Goal: Check status: Check status

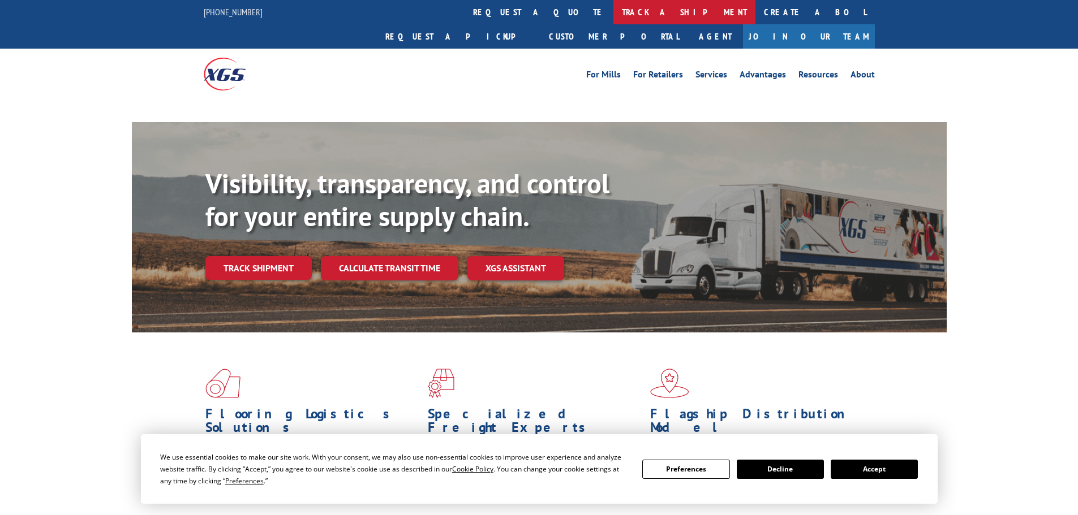
click at [613, 13] on link "track a shipment" at bounding box center [684, 12] width 142 height 24
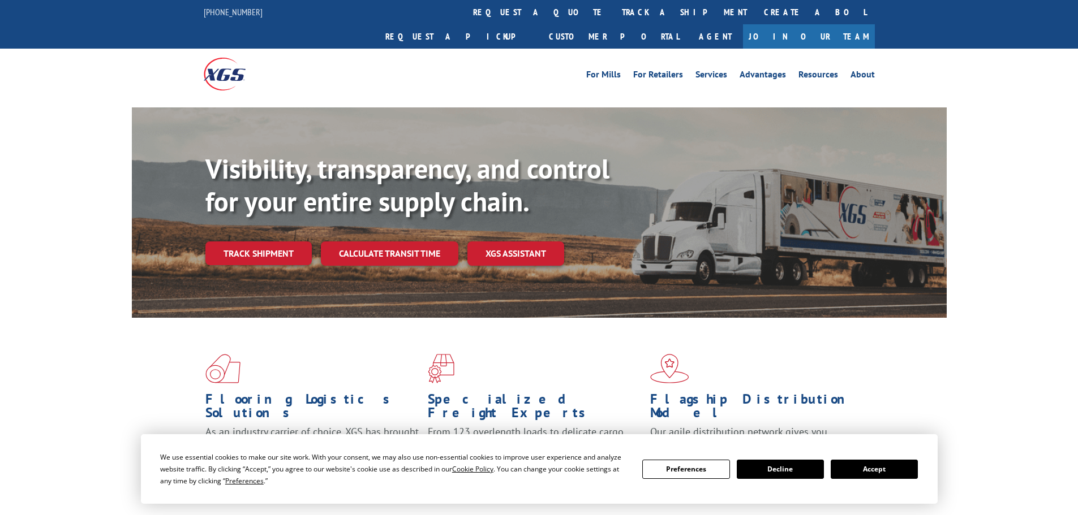
click at [473, 328] on div "Flooring Logistics Solutions As an industry carrier of choice, XGS has brought …" at bounding box center [539, 422] width 815 height 208
click at [853, 470] on button "Accept" at bounding box center [873, 469] width 87 height 19
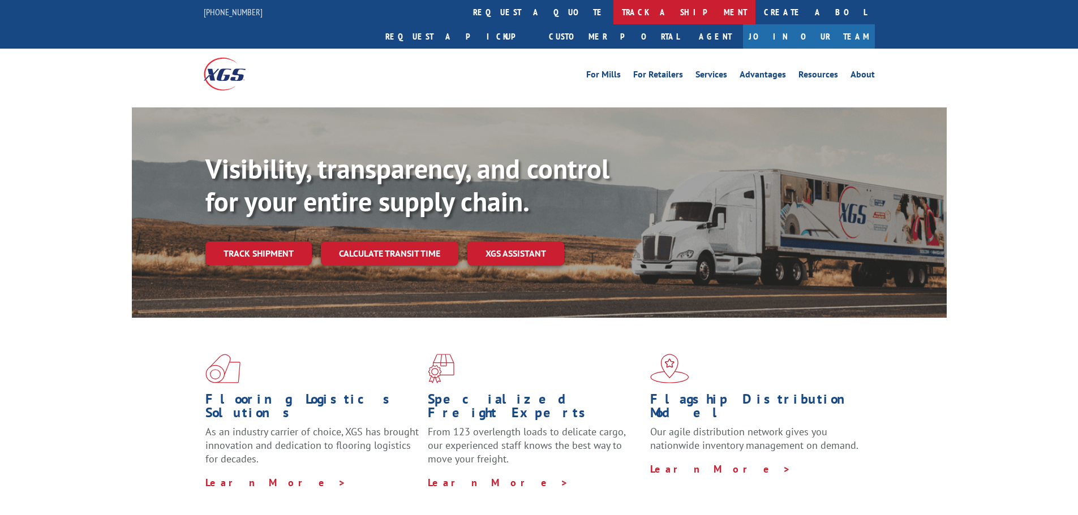
click at [613, 11] on link "track a shipment" at bounding box center [684, 12] width 142 height 24
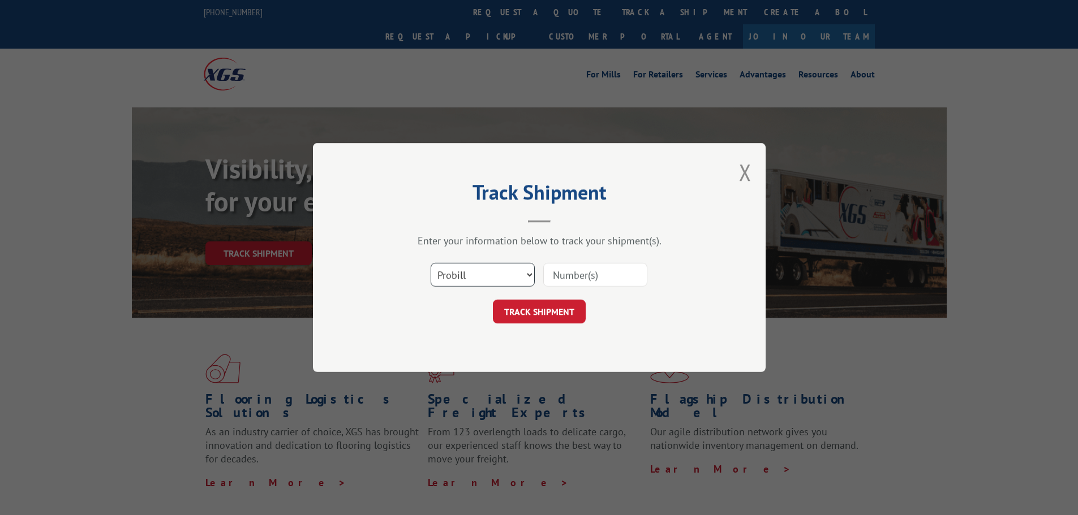
click at [515, 278] on select "Select category... Probill BOL PO" at bounding box center [482, 275] width 104 height 24
select select "bol"
click at [430, 263] on select "Select category... Probill BOL PO" at bounding box center [482, 275] width 104 height 24
click at [576, 273] on input at bounding box center [595, 275] width 104 height 24
paste input "6006091"
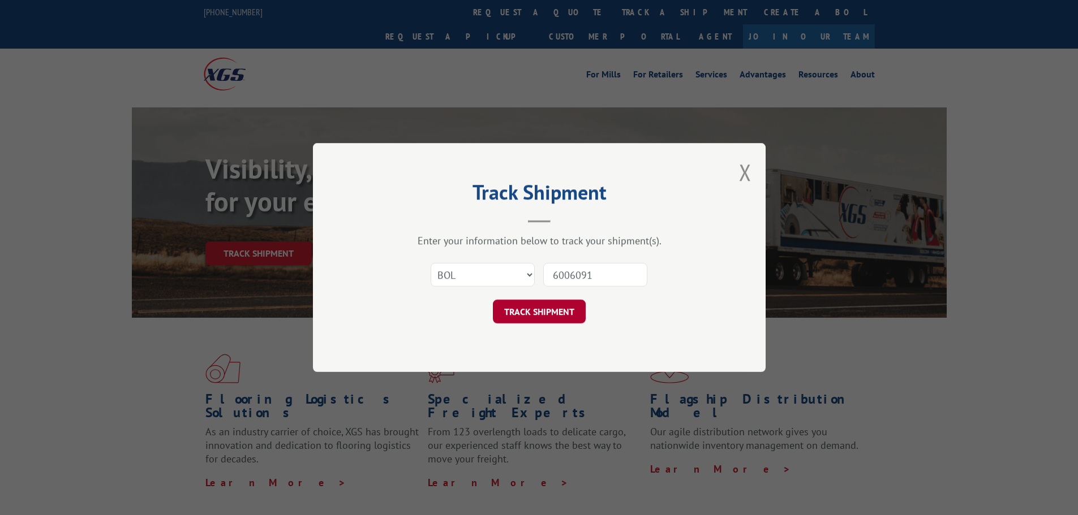
type input "6006091"
drag, startPoint x: 535, startPoint y: 311, endPoint x: 531, endPoint y: 290, distance: 20.7
click at [532, 292] on form "Select category... Probill BOL PO 6006091 TRACK SHIPMENT" at bounding box center [538, 289] width 339 height 67
click at [559, 311] on button "TRACK SHIPMENT" at bounding box center [539, 312] width 93 height 24
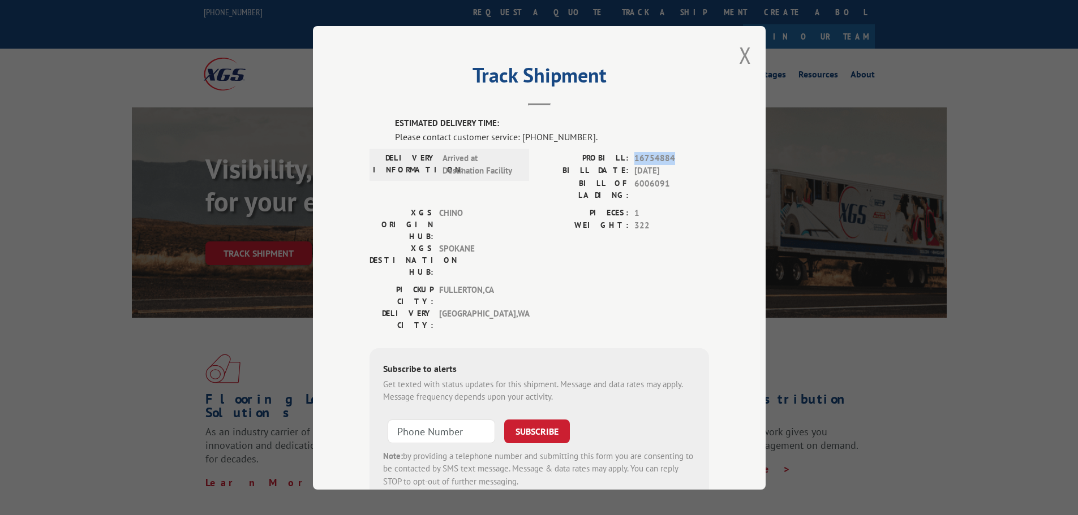
drag, startPoint x: 675, startPoint y: 157, endPoint x: 623, endPoint y: 156, distance: 51.5
click at [623, 156] on div "PROBILL: 16754884" at bounding box center [624, 158] width 170 height 13
copy div "16754884"
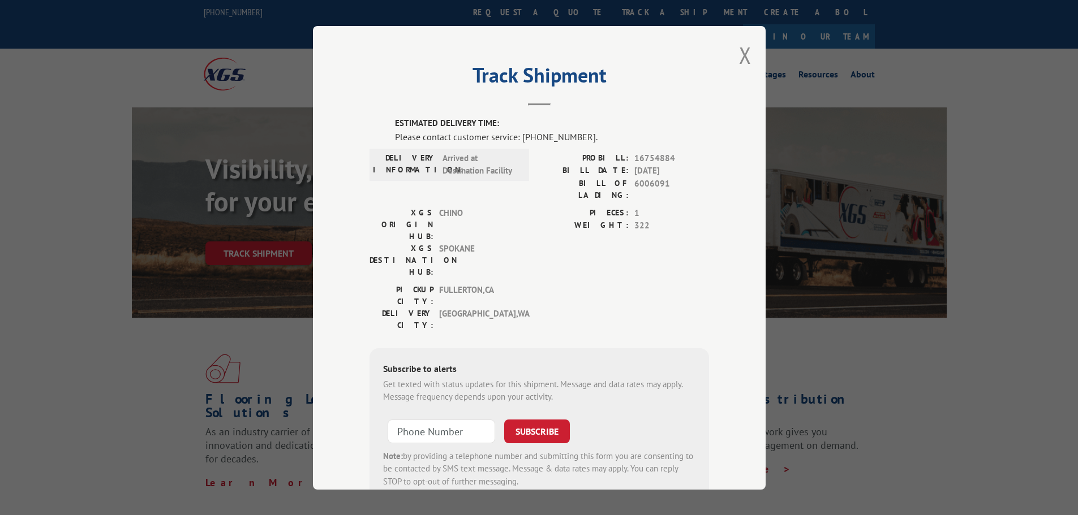
paste textarea "16754884"
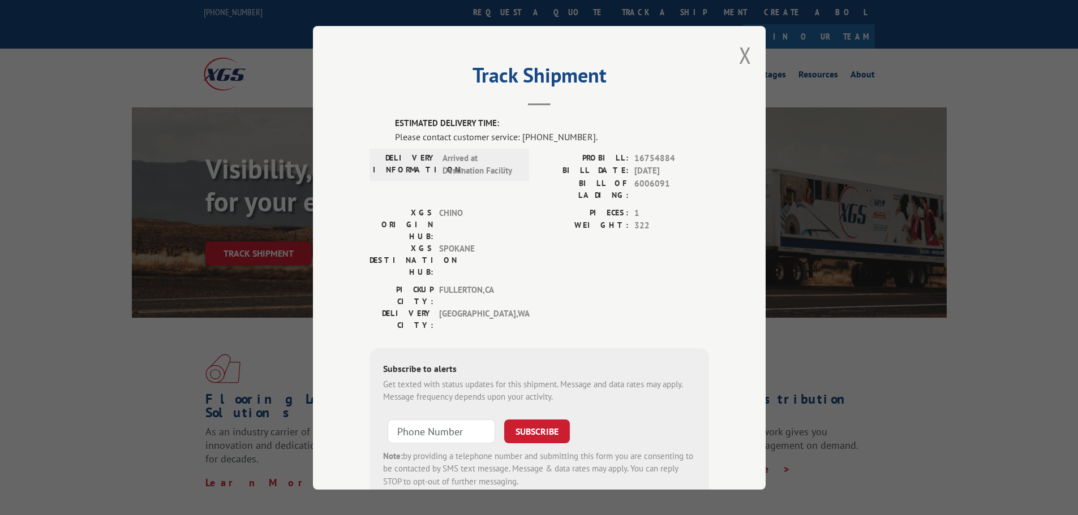
type textarea "track 16754884 to get delivery date/time"
type textarea "Thank you,"
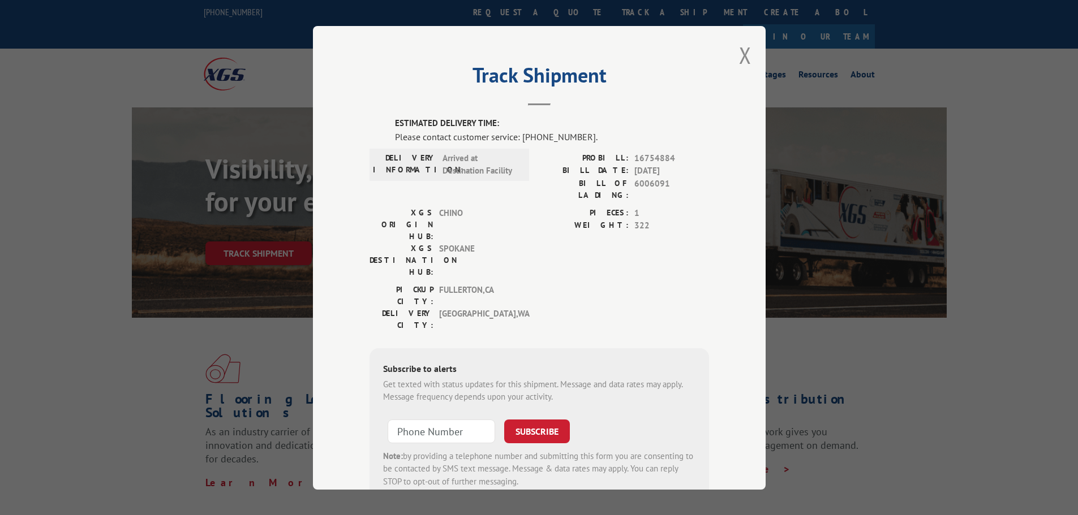
type textarea "Thank you for your help"
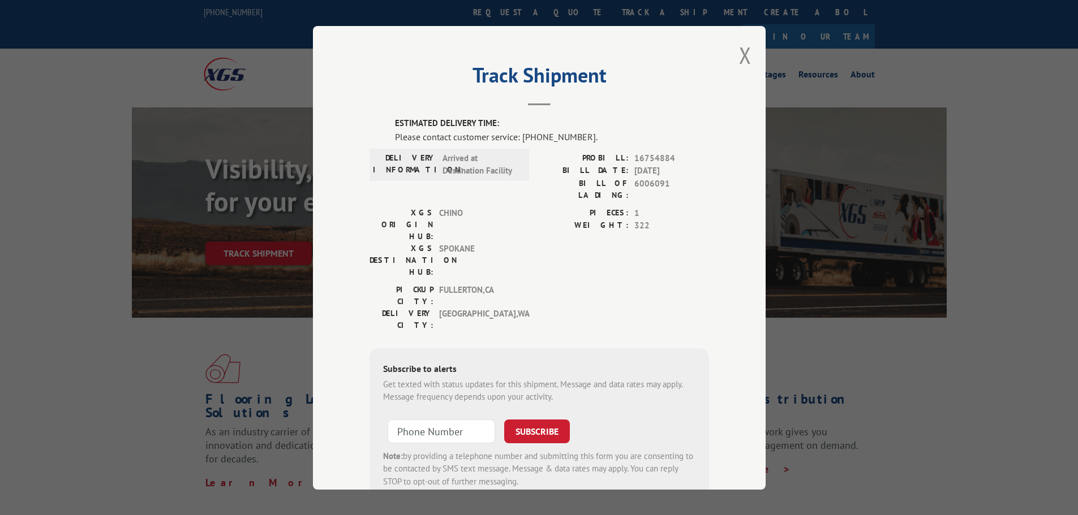
click at [742, 57] on button "Close modal" at bounding box center [745, 55] width 12 height 30
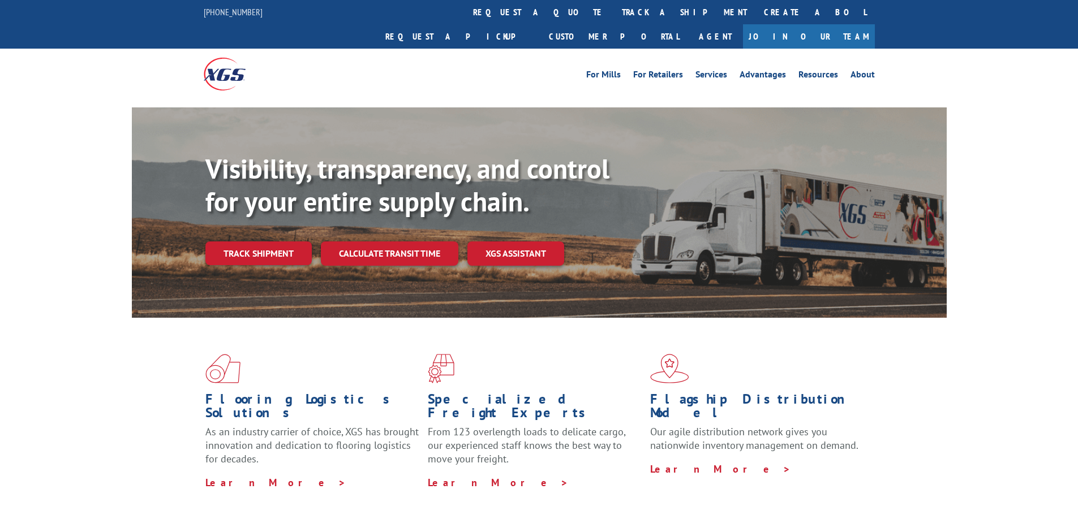
click at [613, 11] on link "track a shipment" at bounding box center [684, 12] width 142 height 24
